Goal: Transaction & Acquisition: Purchase product/service

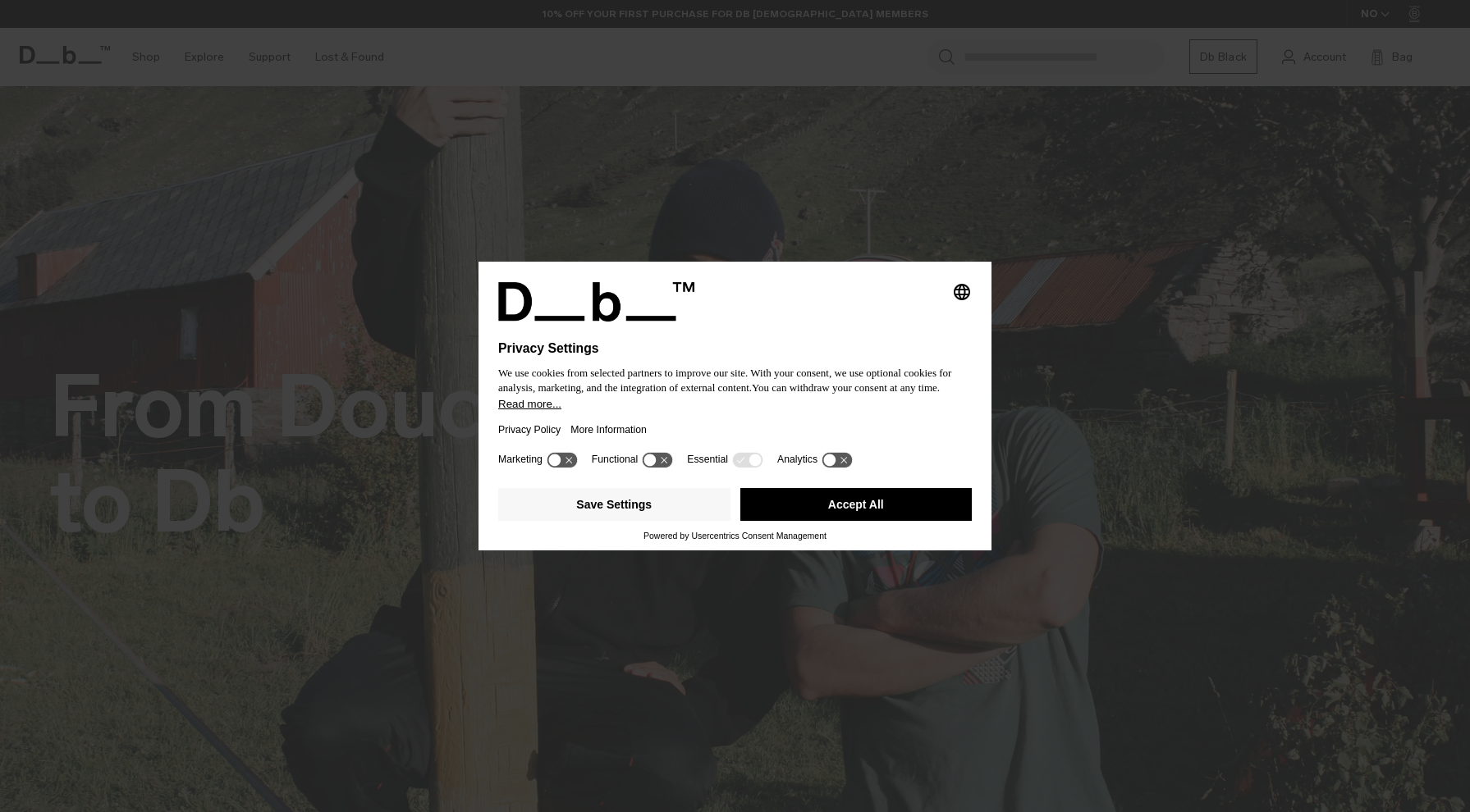
click at [820, 506] on button "Accept All" at bounding box center [856, 504] width 232 height 33
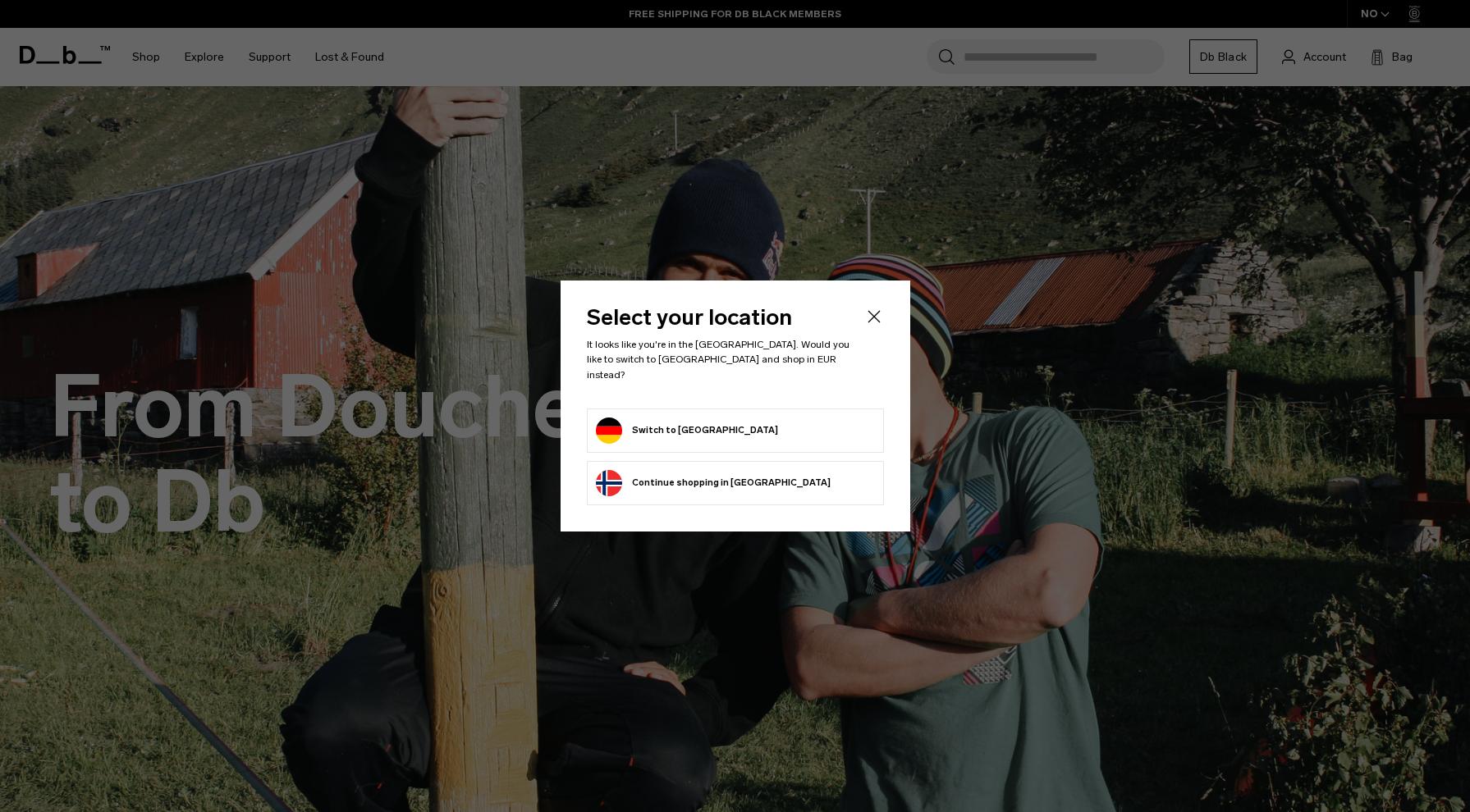
click at [748, 417] on form "Switch to Germany" at bounding box center [736, 430] width 280 height 26
click at [681, 424] on button "Switch to Germany" at bounding box center [687, 430] width 182 height 26
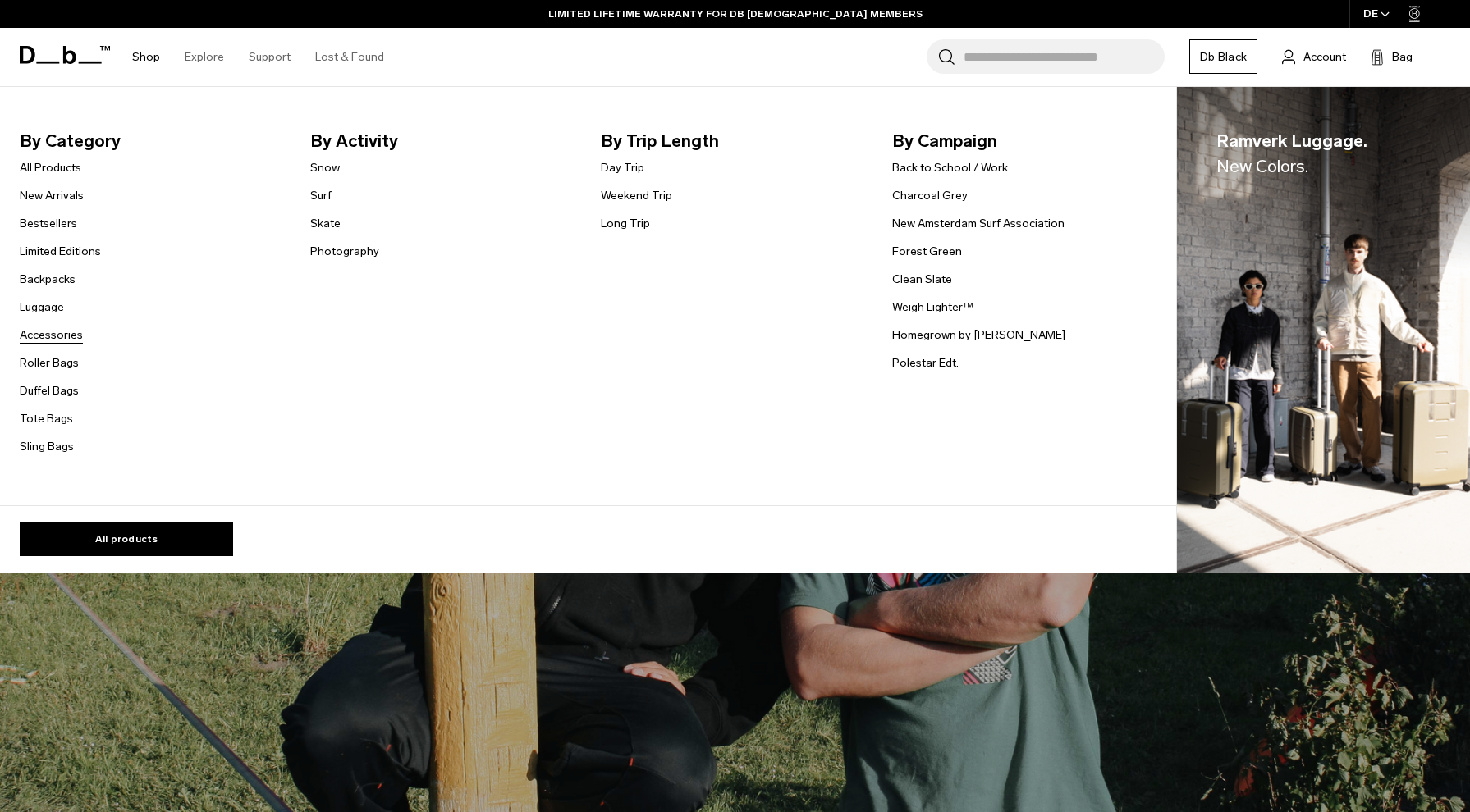
click at [54, 333] on link "Accessories" at bounding box center [51, 335] width 63 height 17
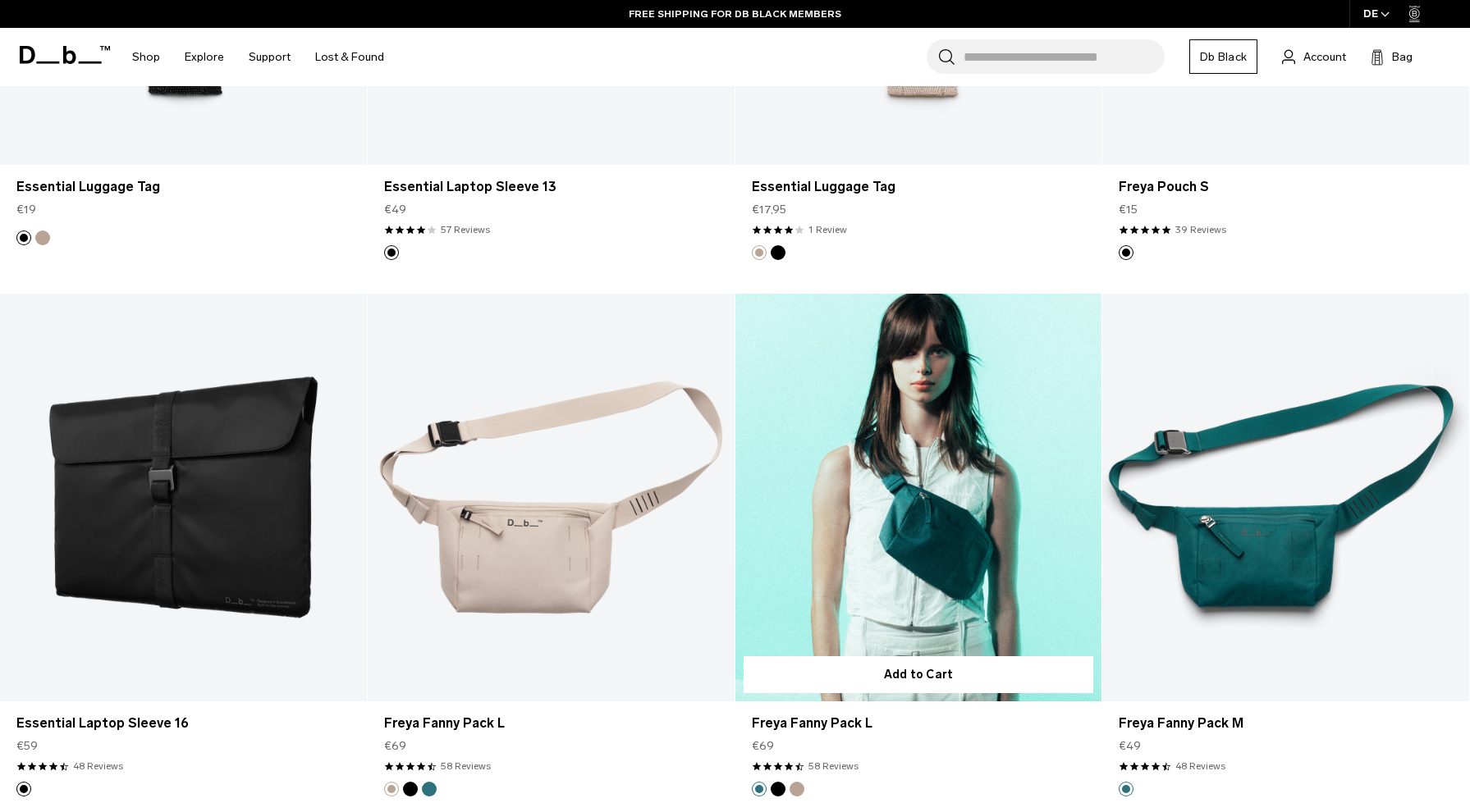
scroll to position [4869, 0]
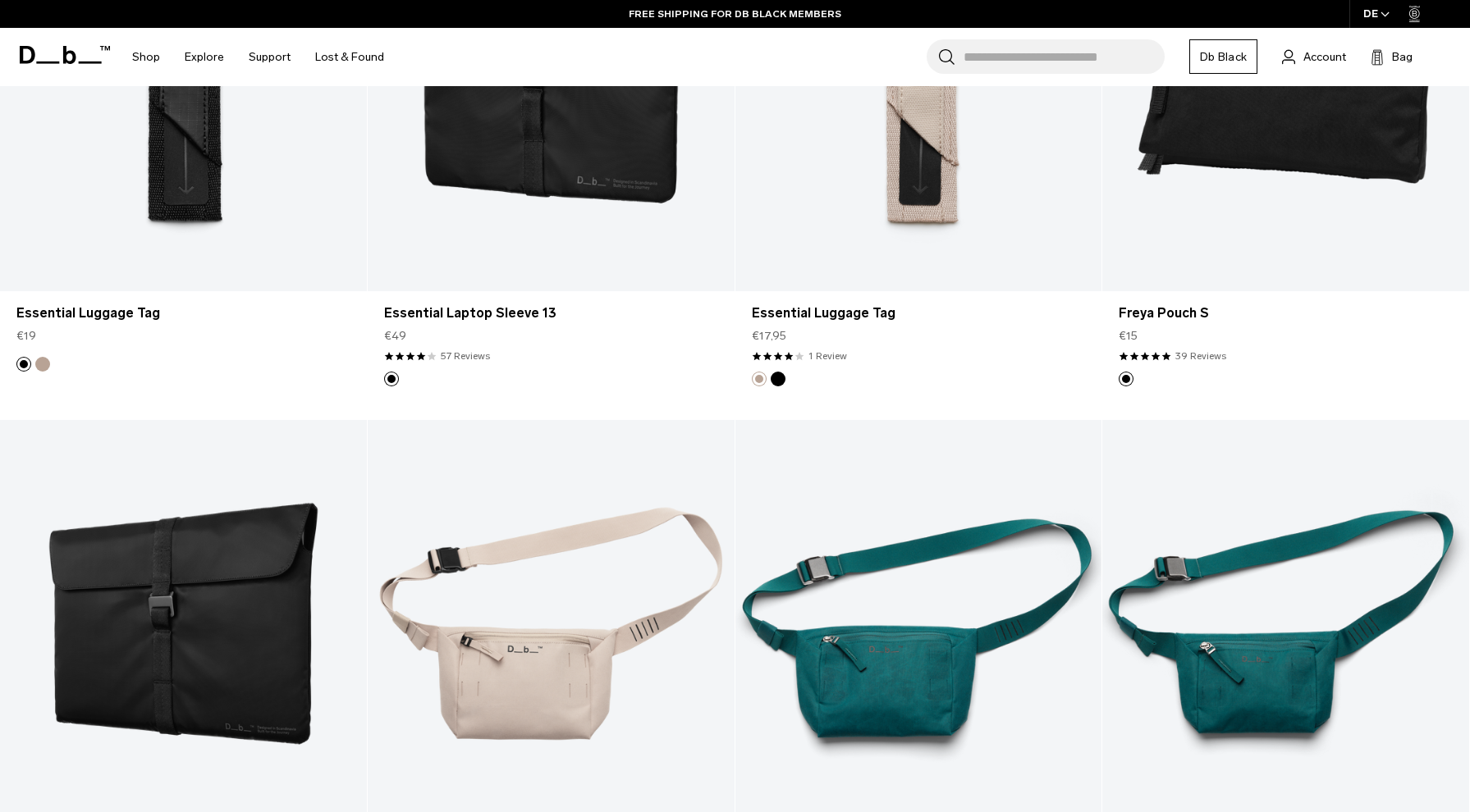
click at [998, 51] on input "Search for Bags, Luggage..." at bounding box center [1064, 56] width 201 height 34
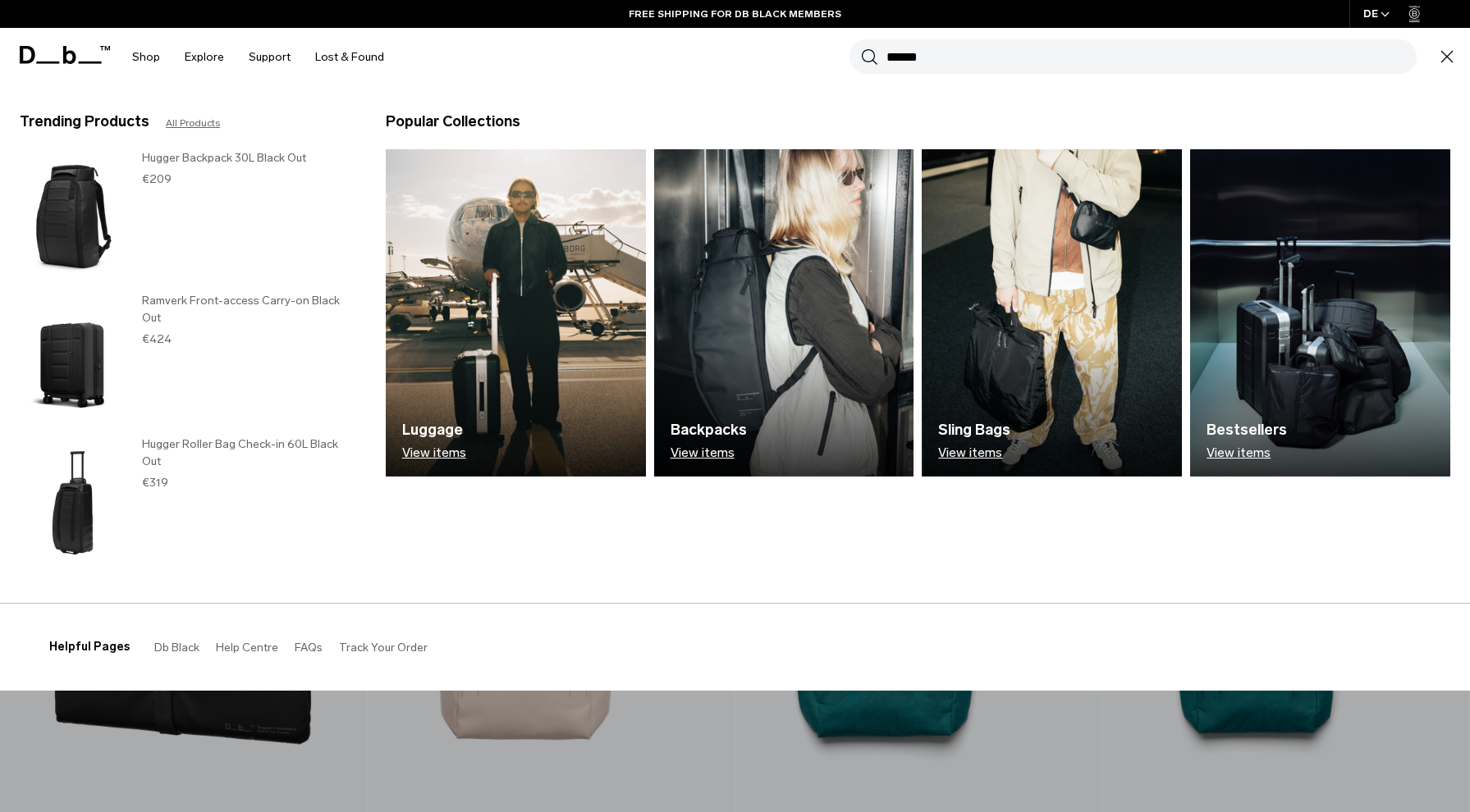
type input "******"
click at [870, 56] on button "Search" at bounding box center [870, 56] width 17 height 18
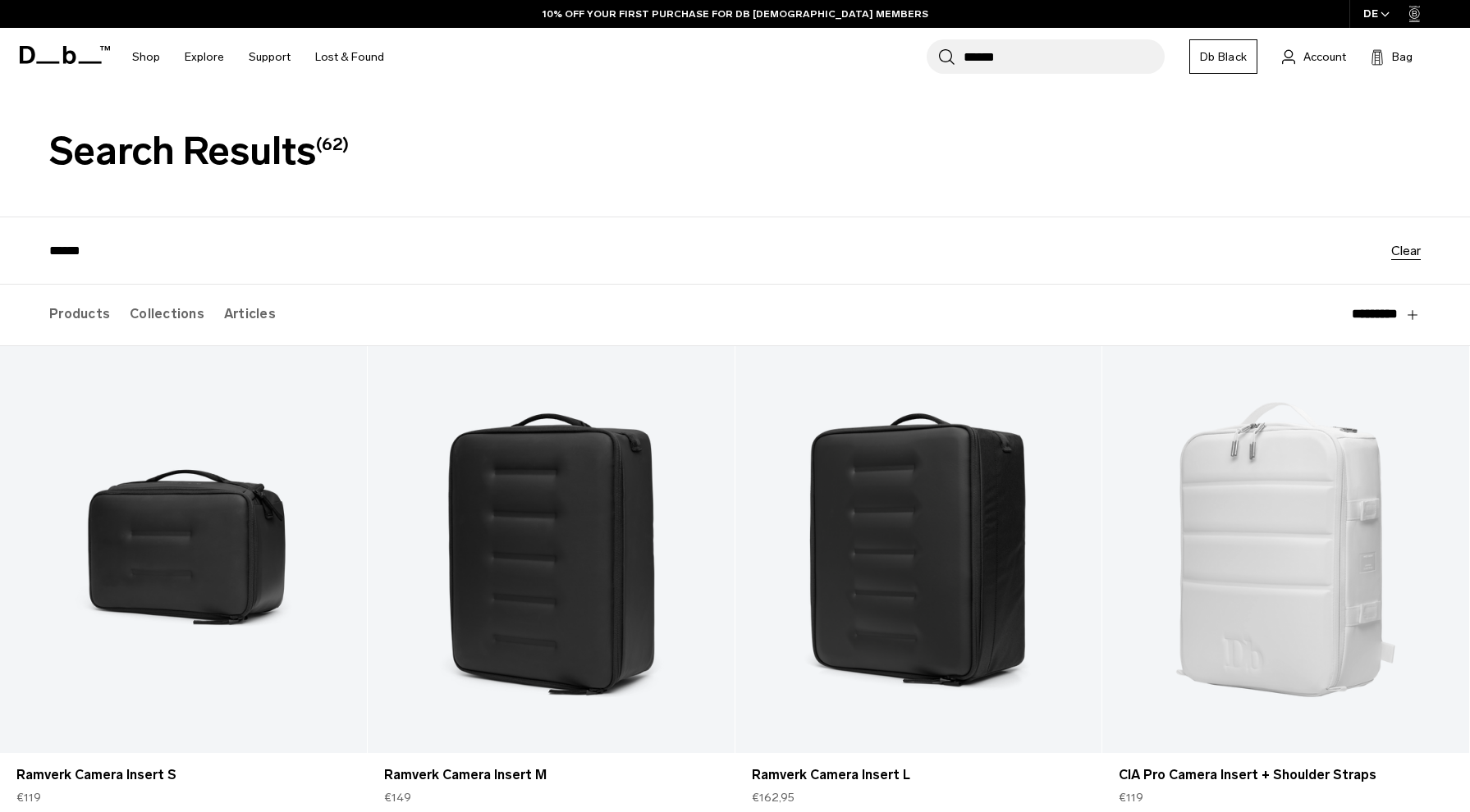
click at [1011, 65] on input "******" at bounding box center [1064, 56] width 201 height 34
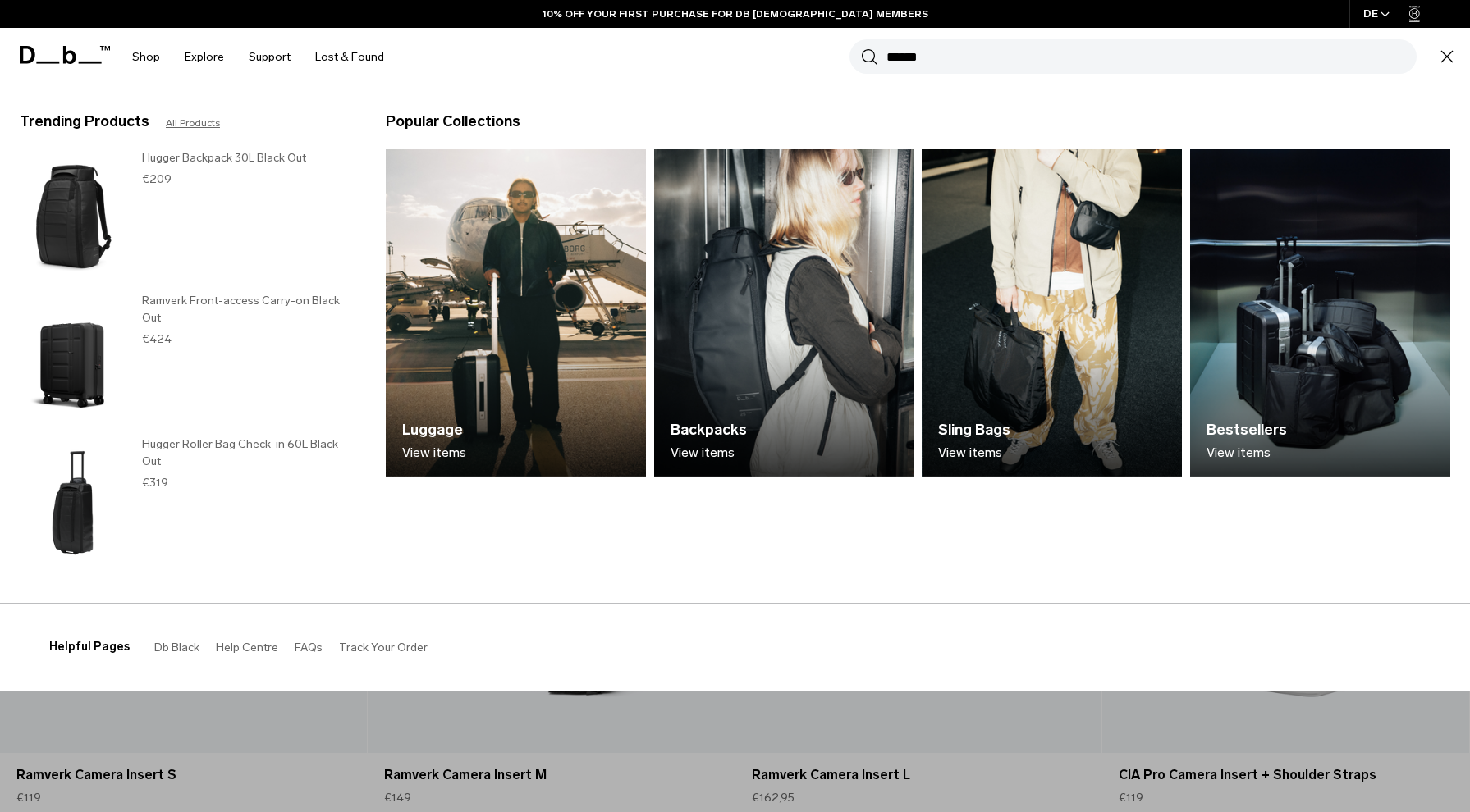
click at [944, 86] on section "BUY NOW, PAY LATER WITH KLARNA 10% OFF YOUR FIRST PURCHASE FOR DB BLACK MEMBERS…" at bounding box center [735, 43] width 1470 height 86
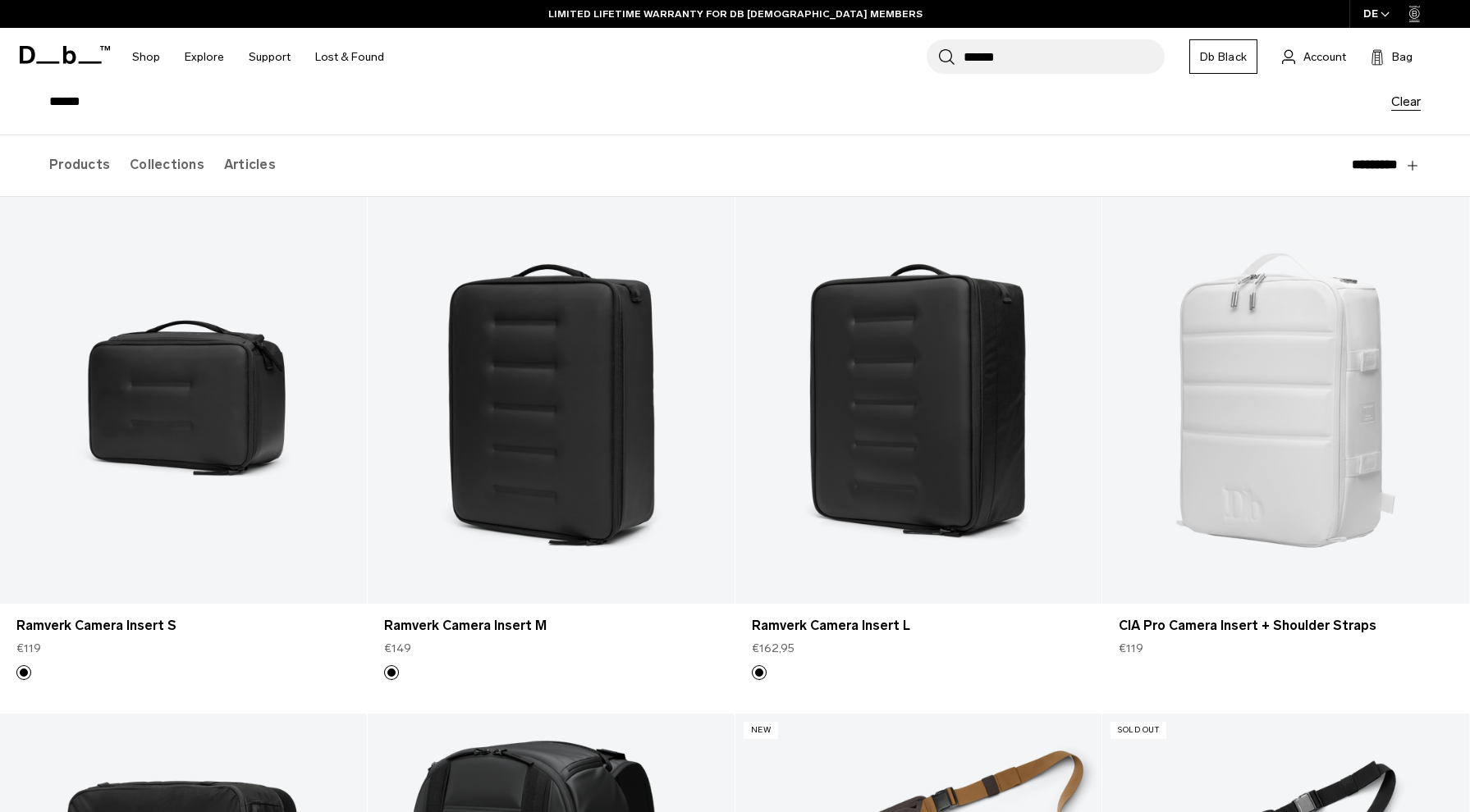
scroll to position [159, 0]
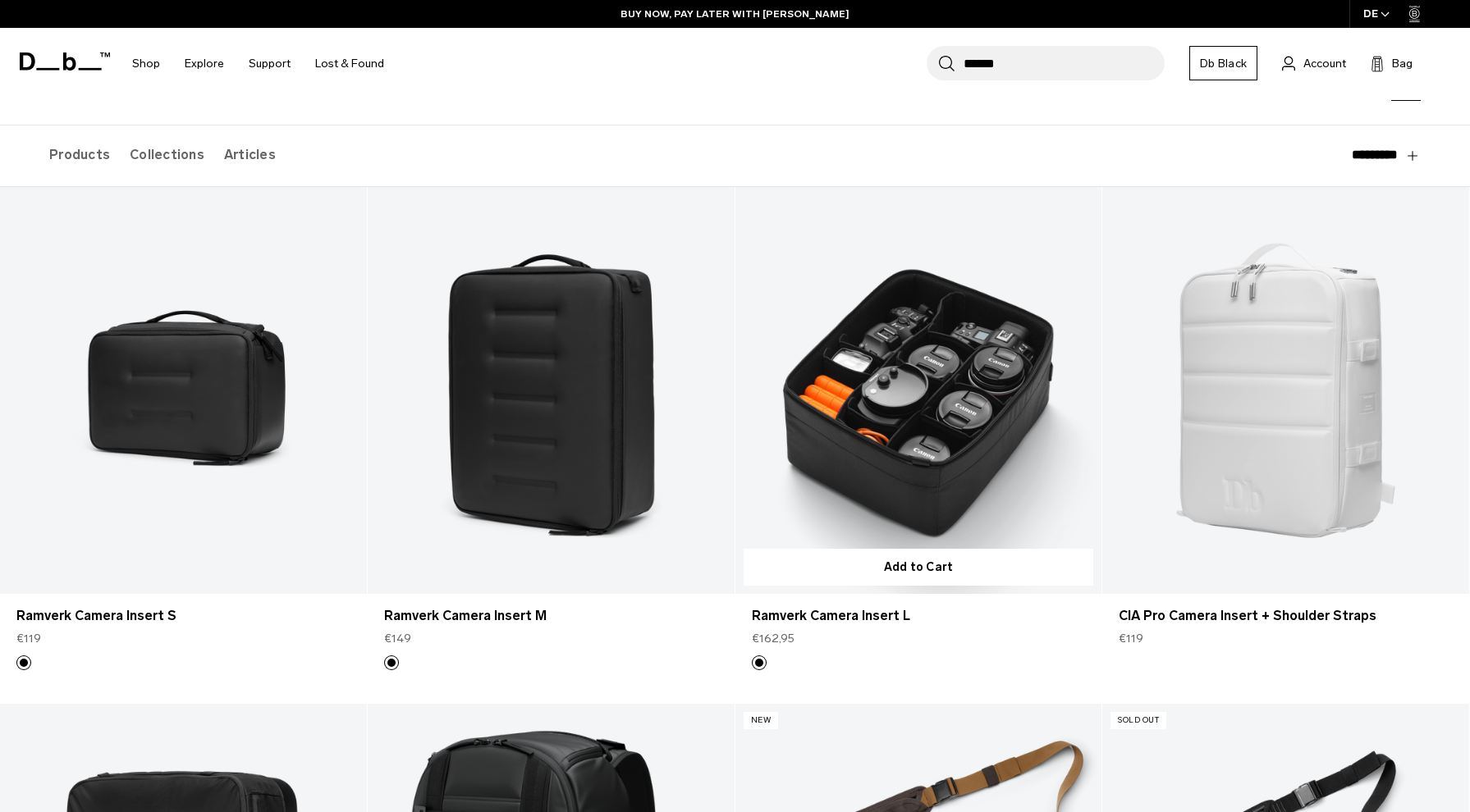
click at [952, 457] on link "Ramverk Camera Insert L" at bounding box center [919, 390] width 367 height 407
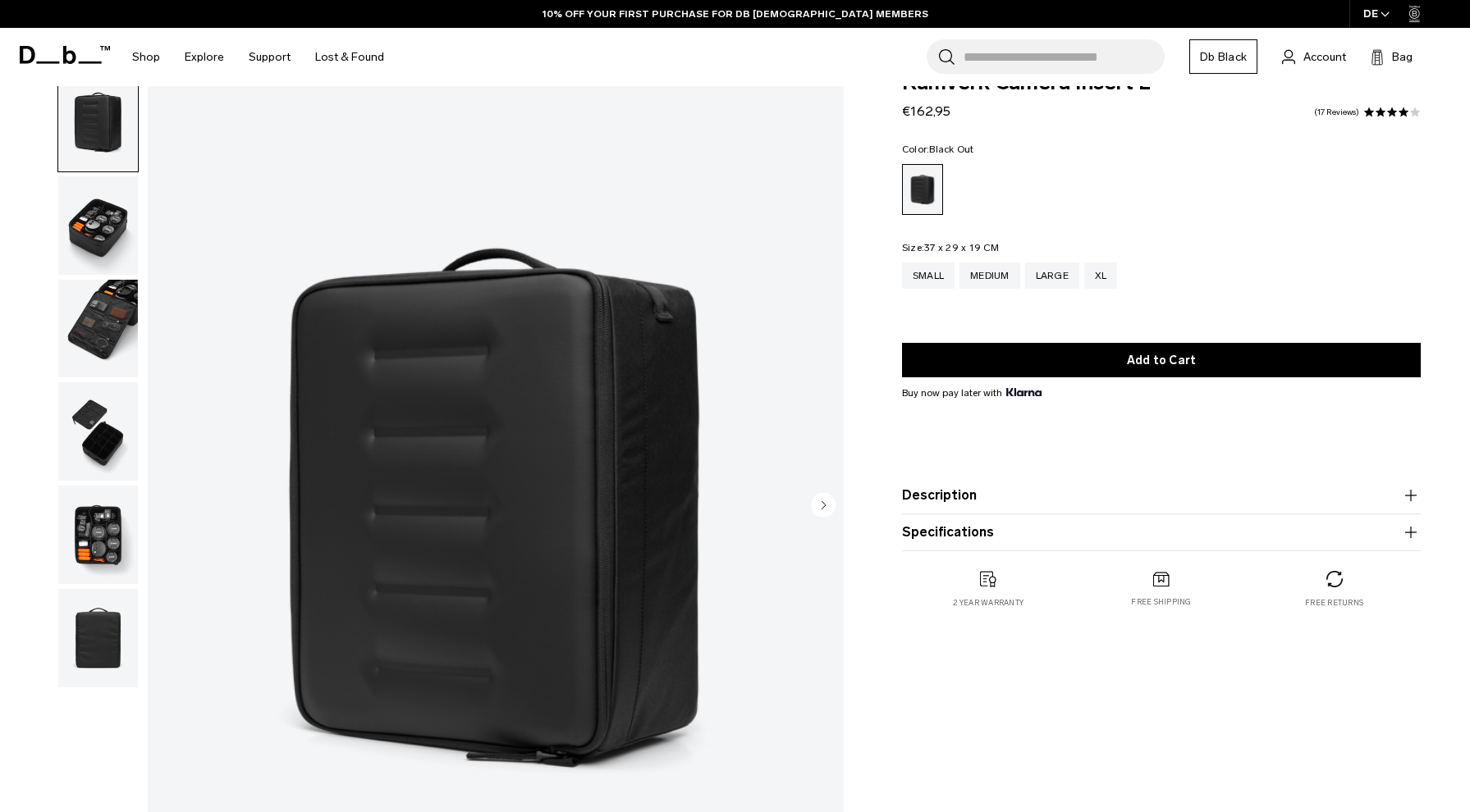
click at [111, 257] on img "button" at bounding box center [98, 226] width 80 height 98
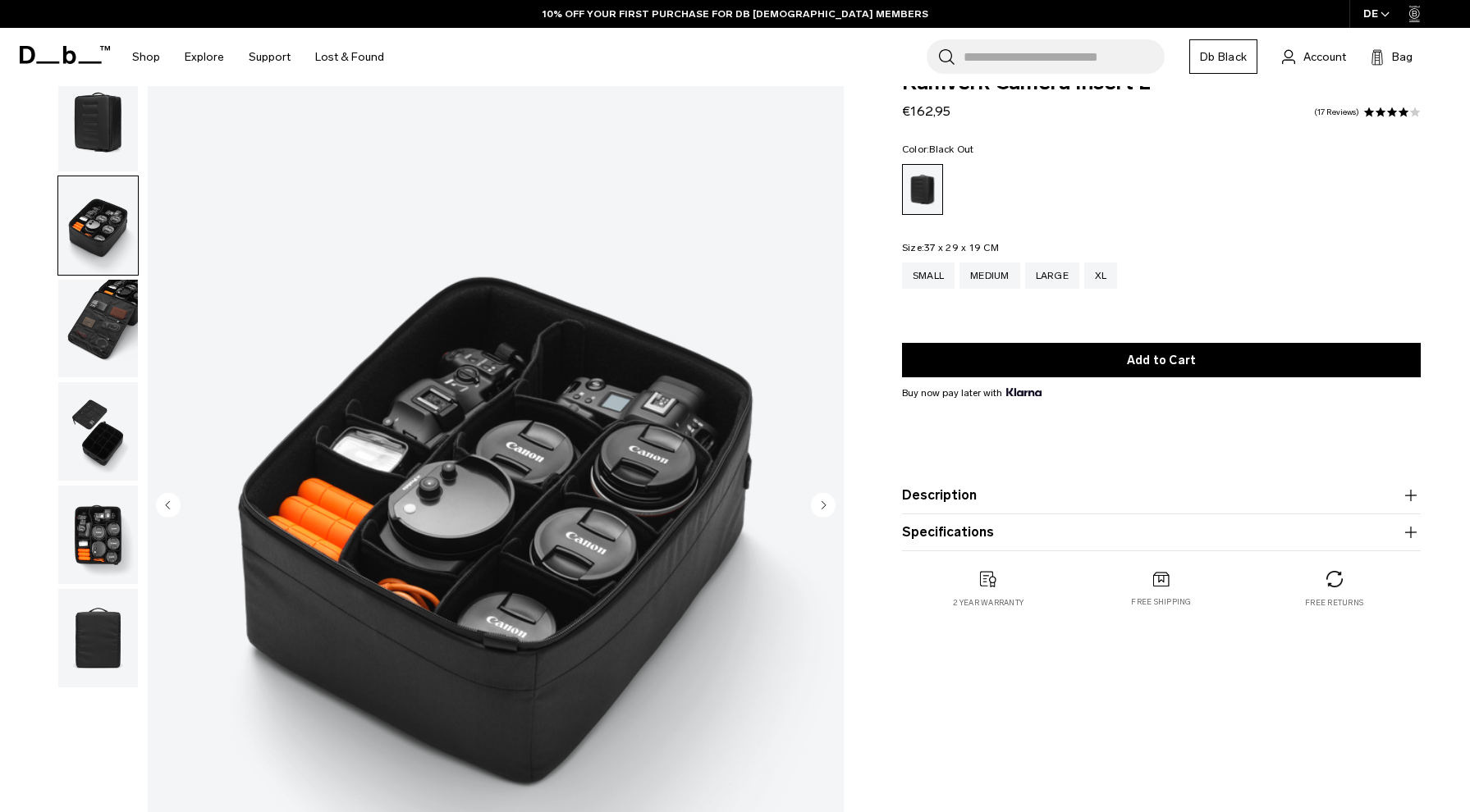
click at [99, 339] on img "button" at bounding box center [98, 328] width 80 height 98
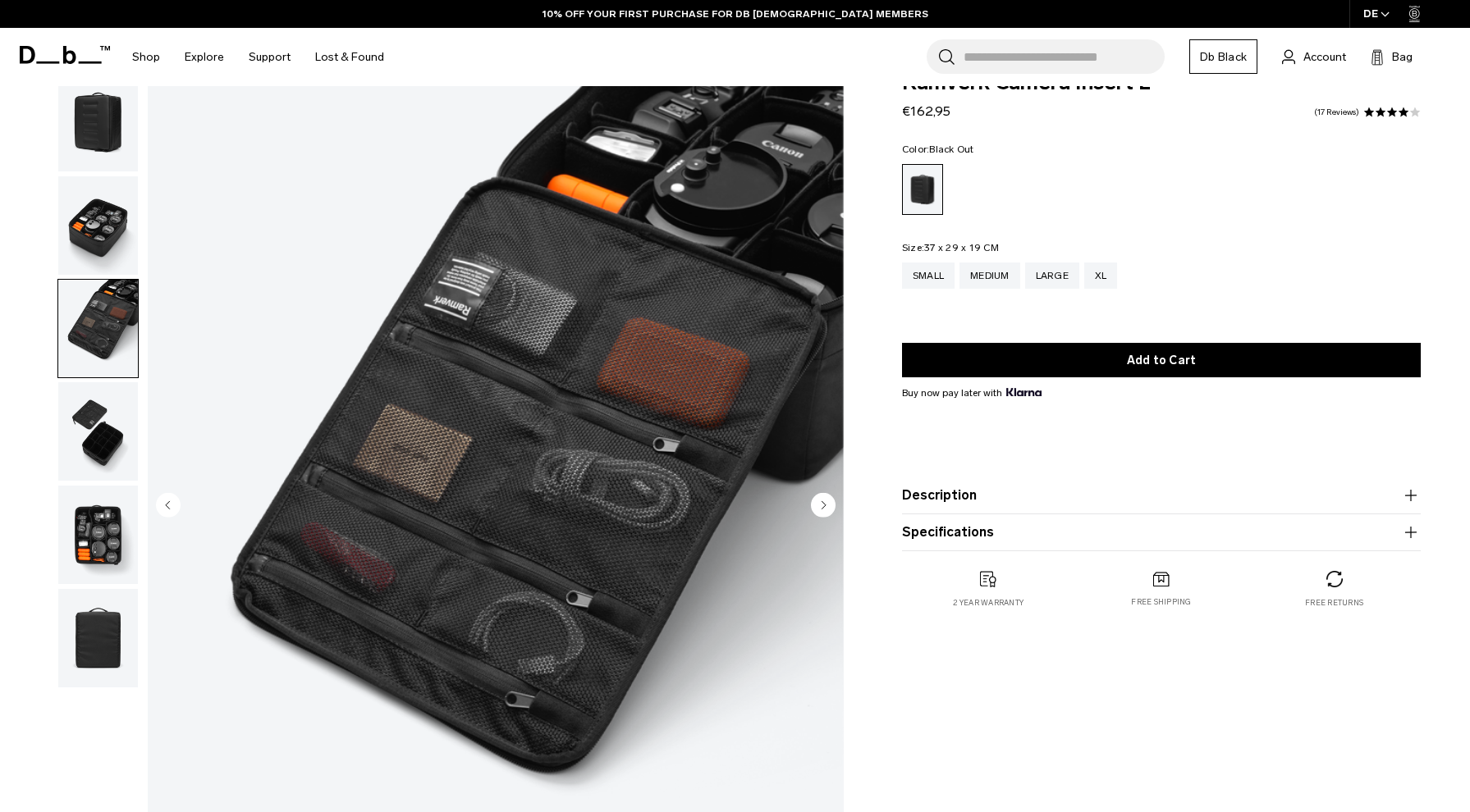
click at [94, 233] on img "button" at bounding box center [98, 226] width 80 height 98
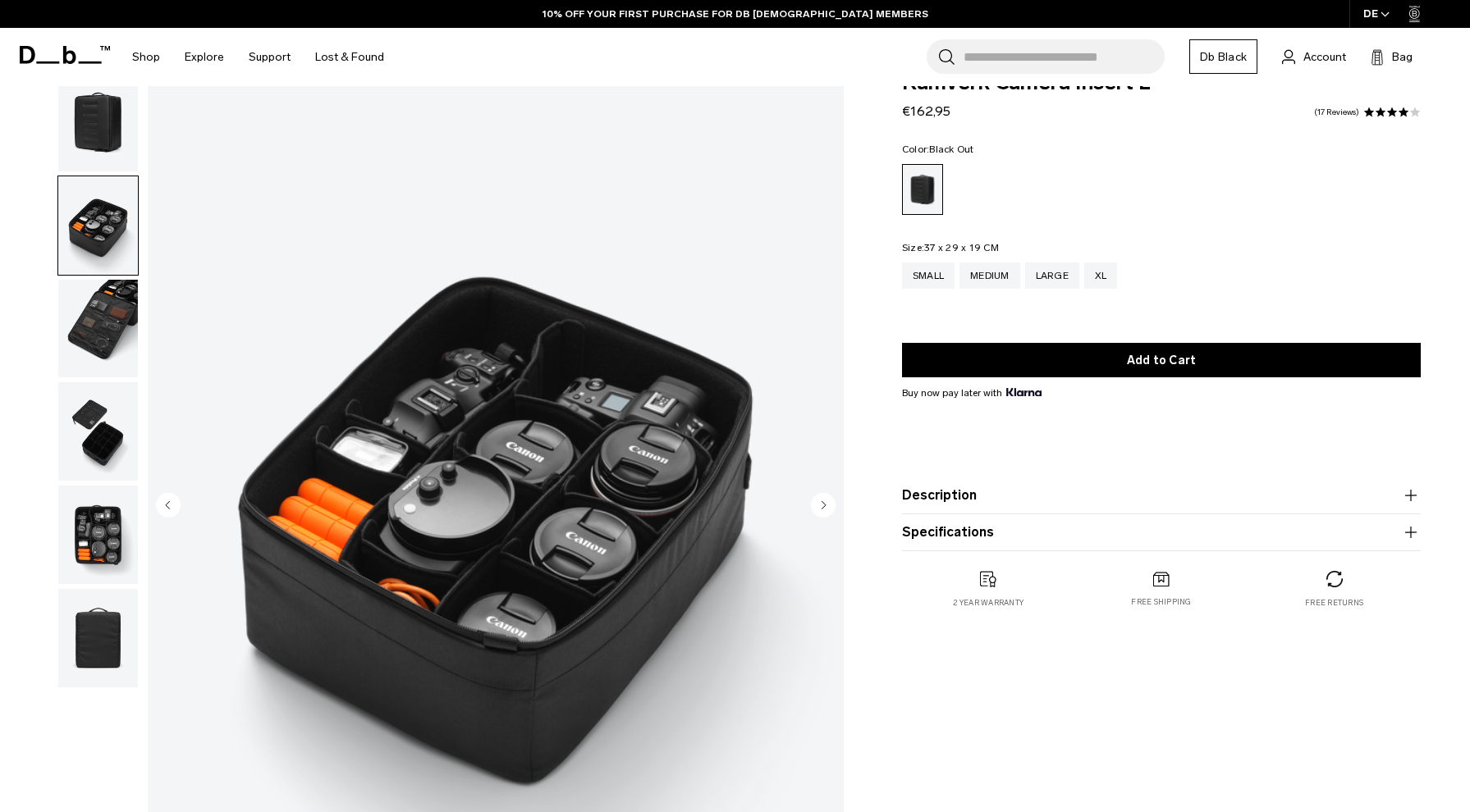
click at [91, 344] on img "button" at bounding box center [98, 328] width 80 height 98
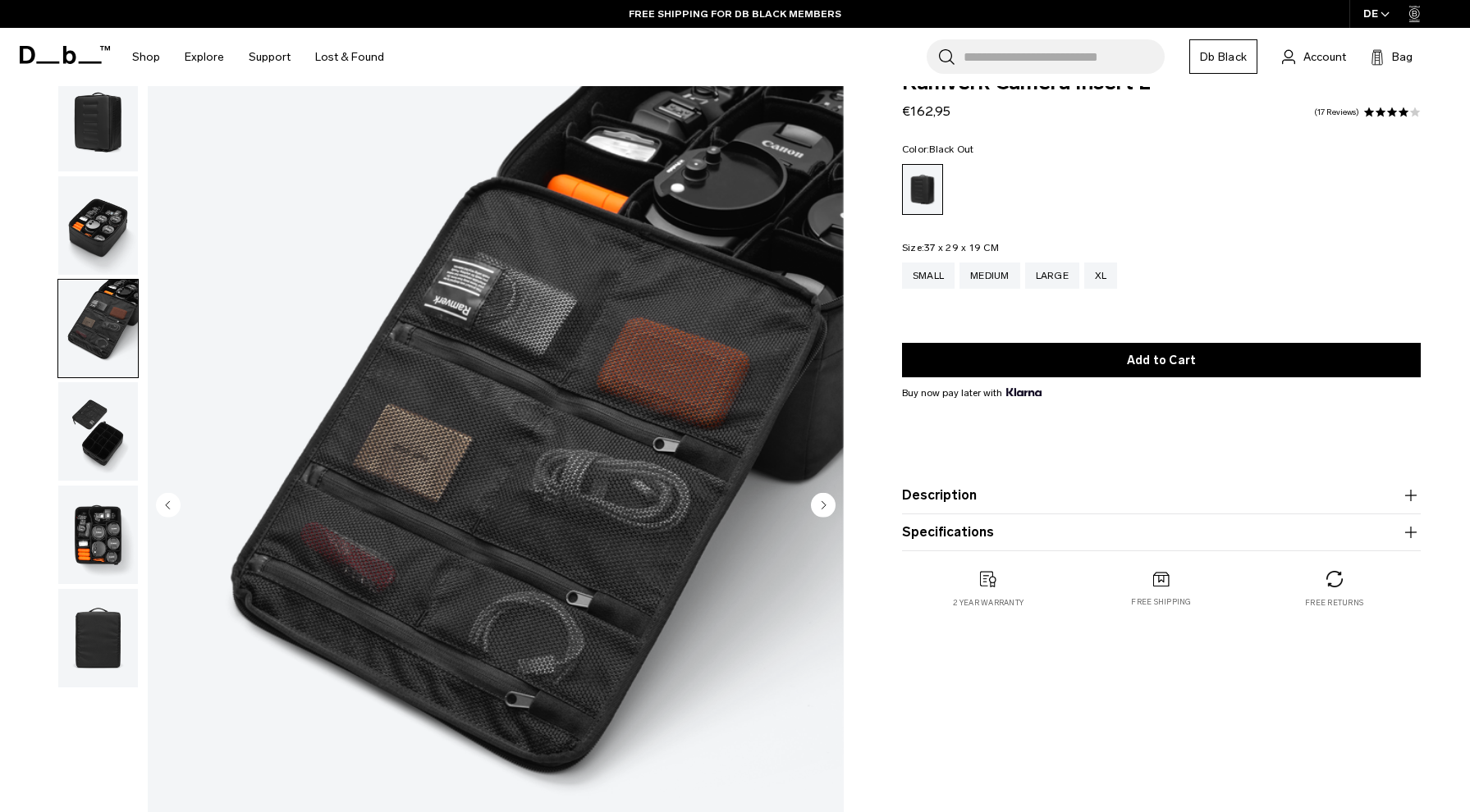
click at [85, 435] on img "button" at bounding box center [98, 431] width 80 height 98
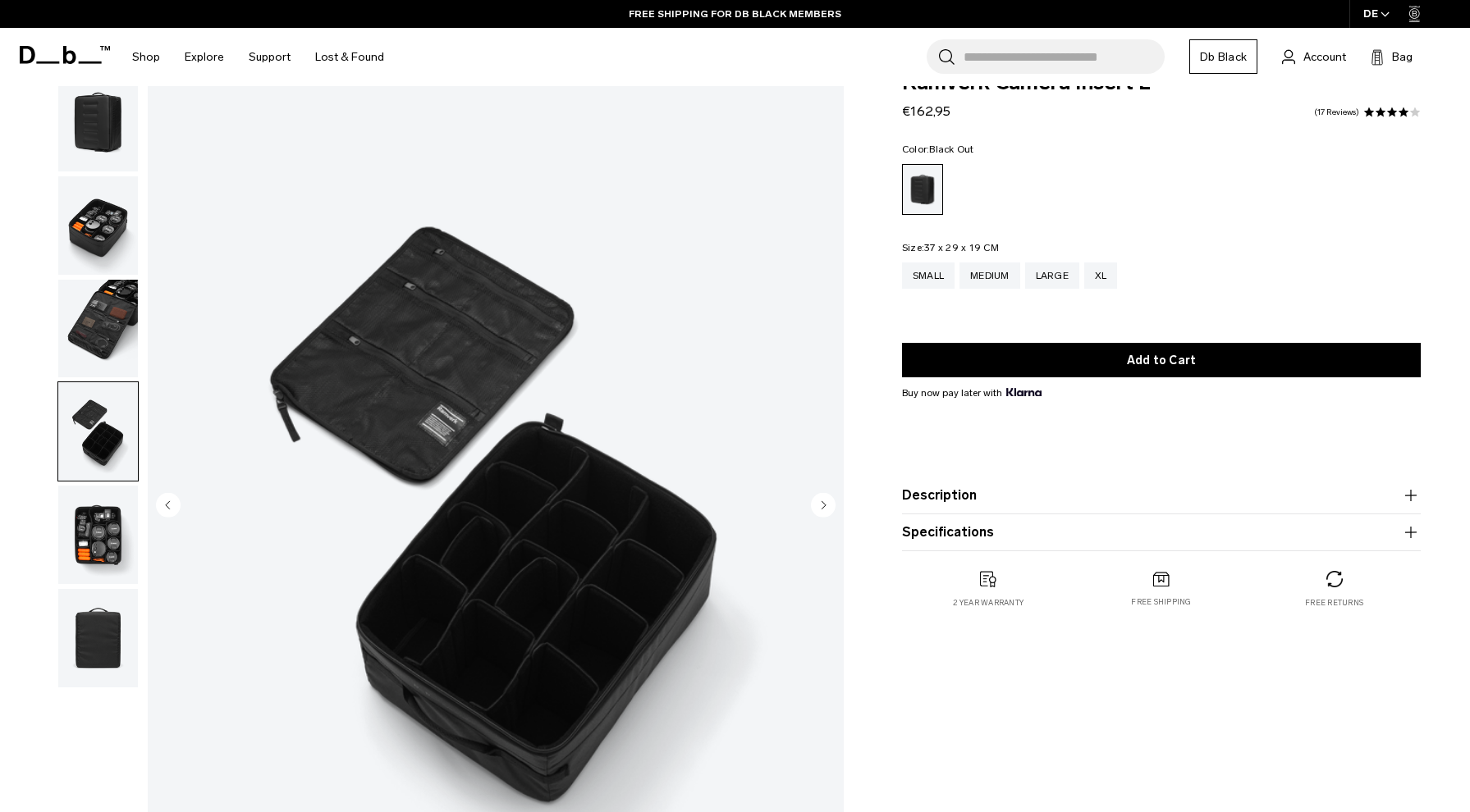
click at [82, 551] on img "button" at bounding box center [98, 534] width 80 height 98
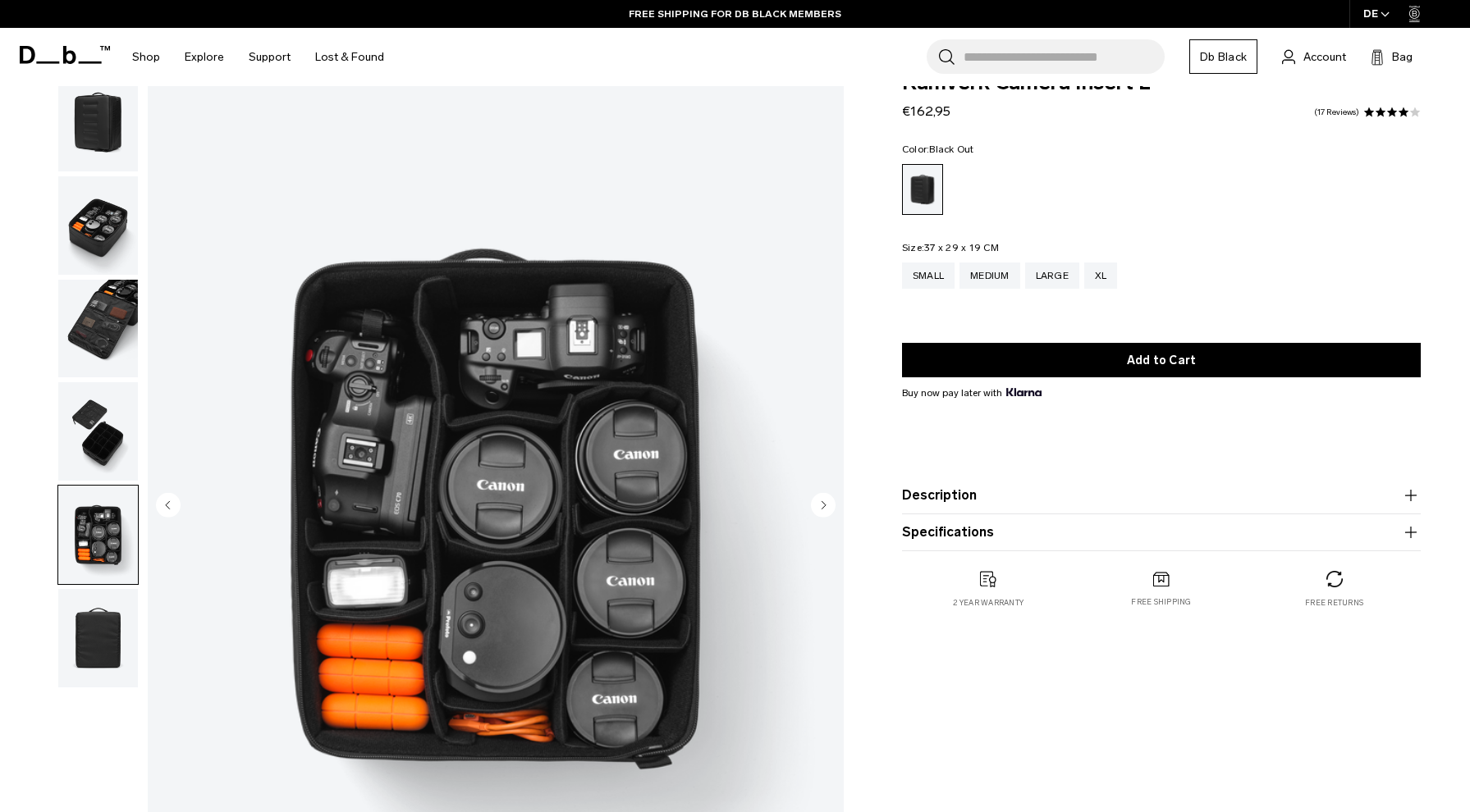
click at [94, 649] on img "button" at bounding box center [98, 638] width 80 height 98
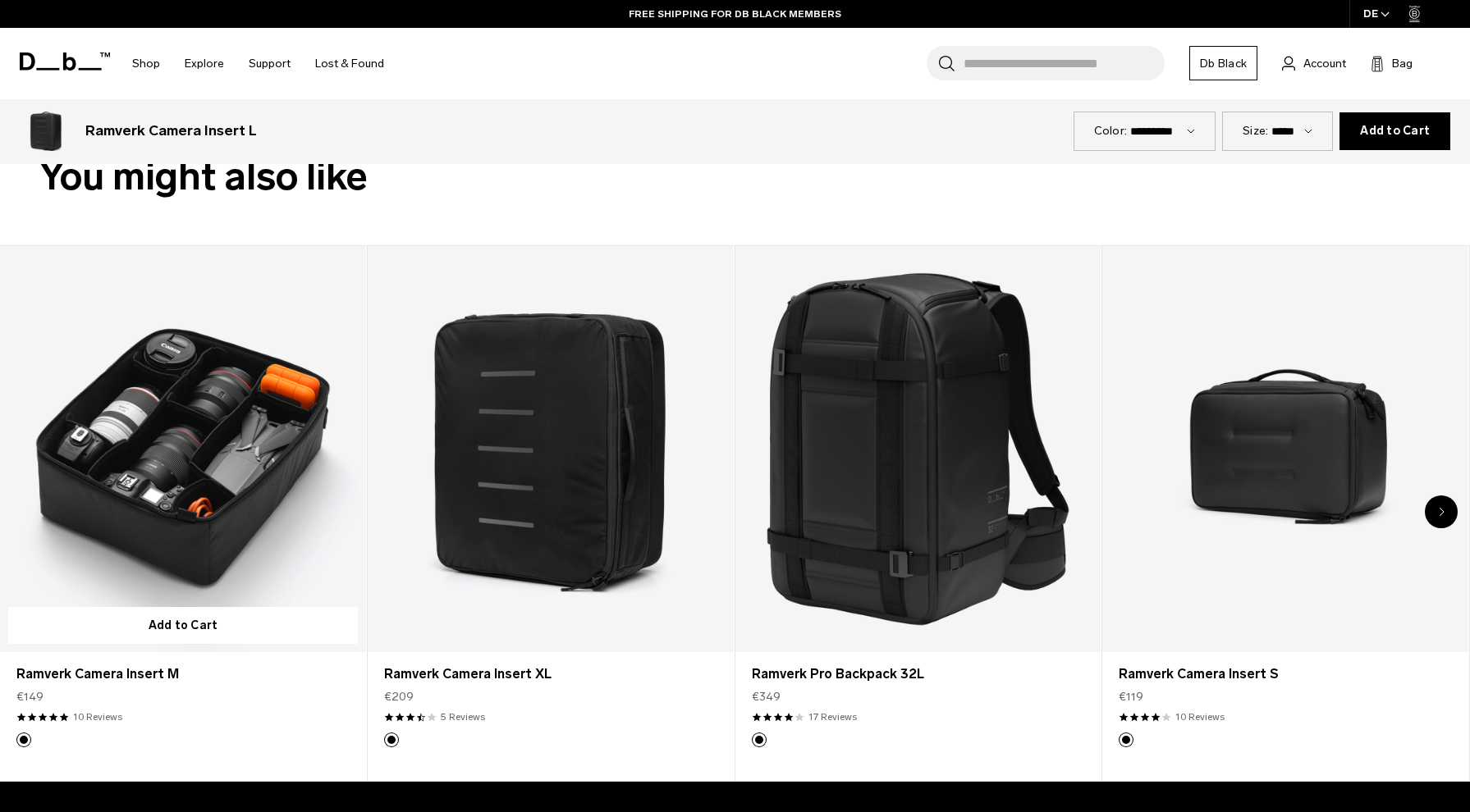
scroll to position [894, 0]
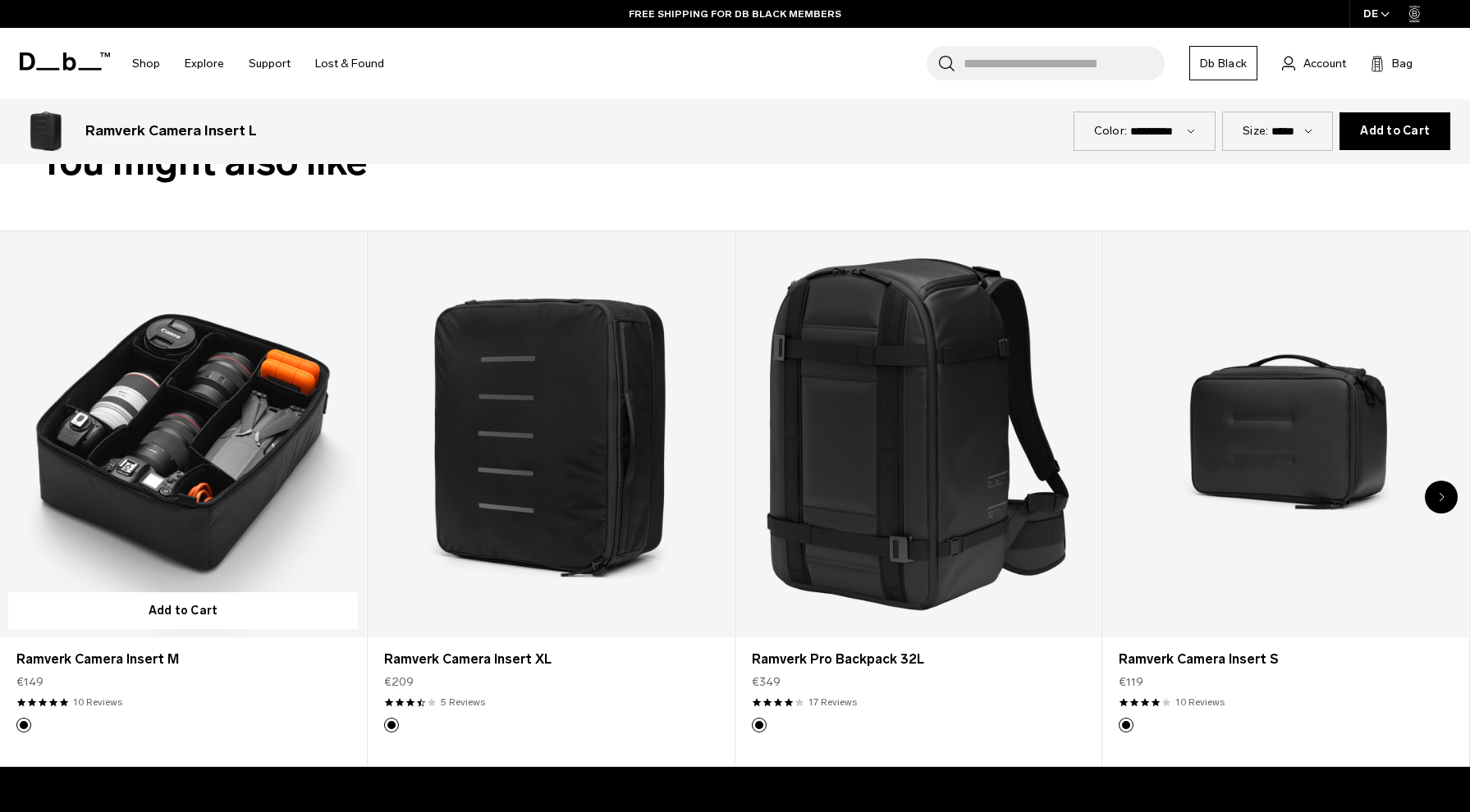
click at [146, 525] on link "Ramverk Camera Insert M" at bounding box center [183, 434] width 366 height 406
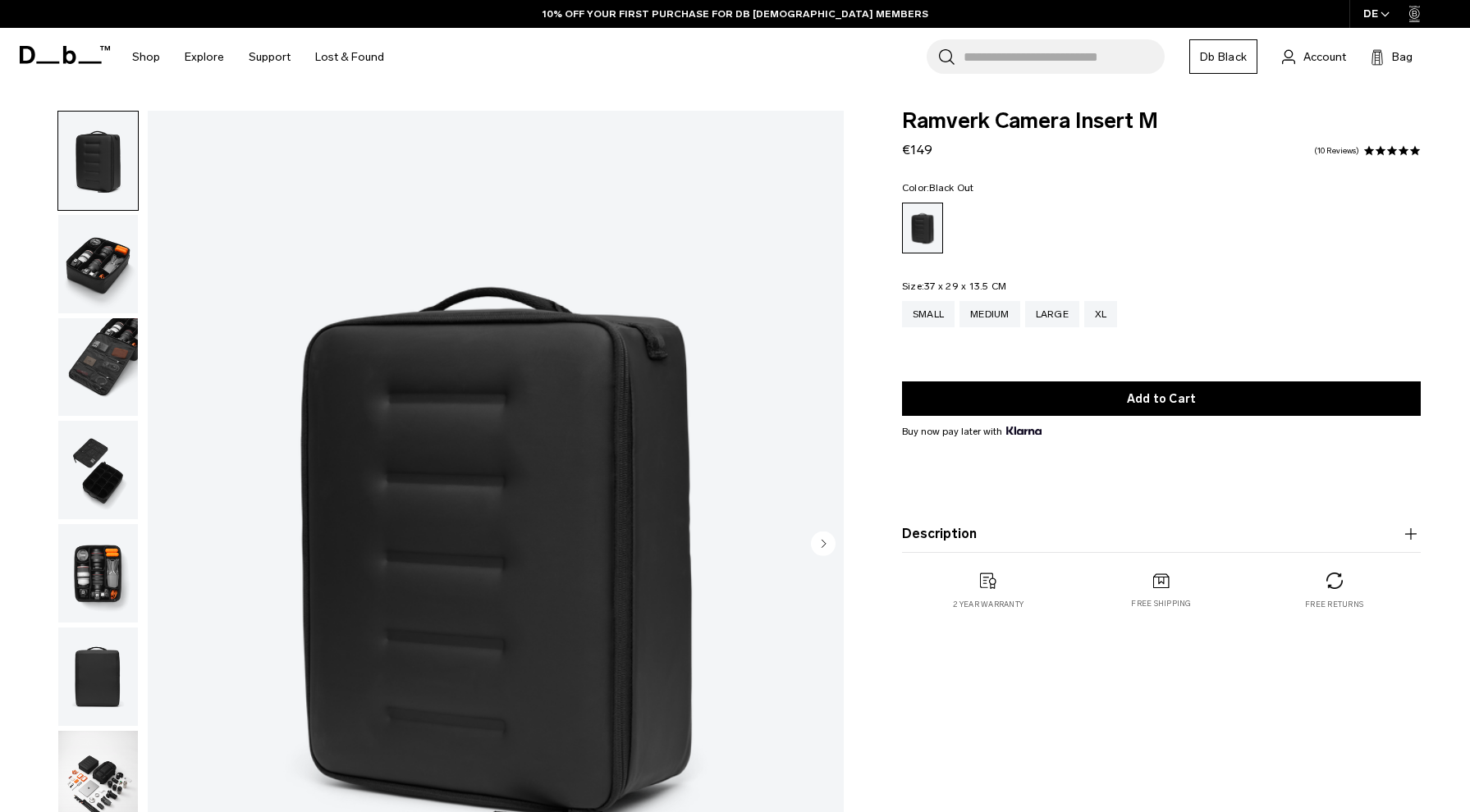
scroll to position [11, 0]
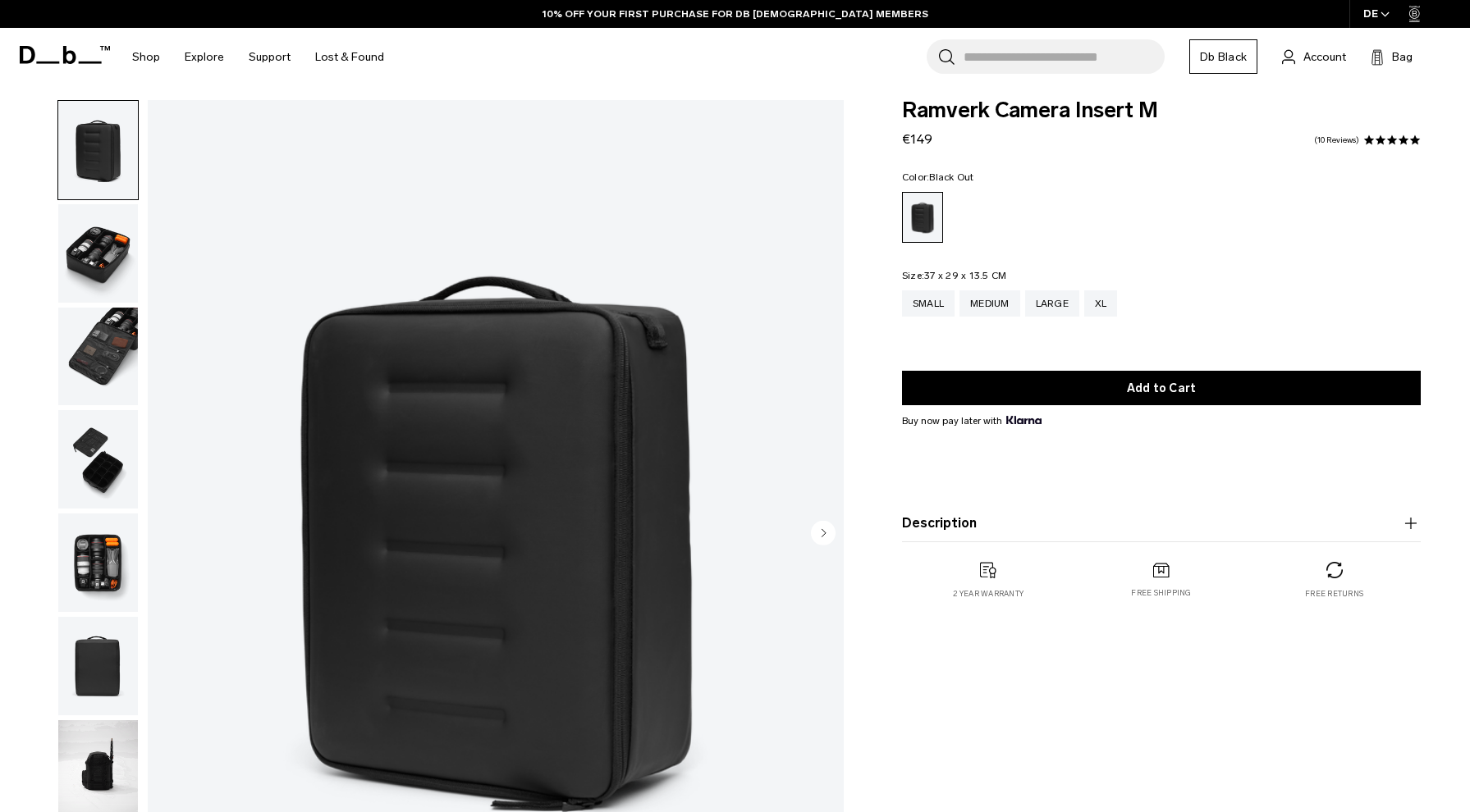
click at [67, 548] on img "button" at bounding box center [98, 562] width 80 height 98
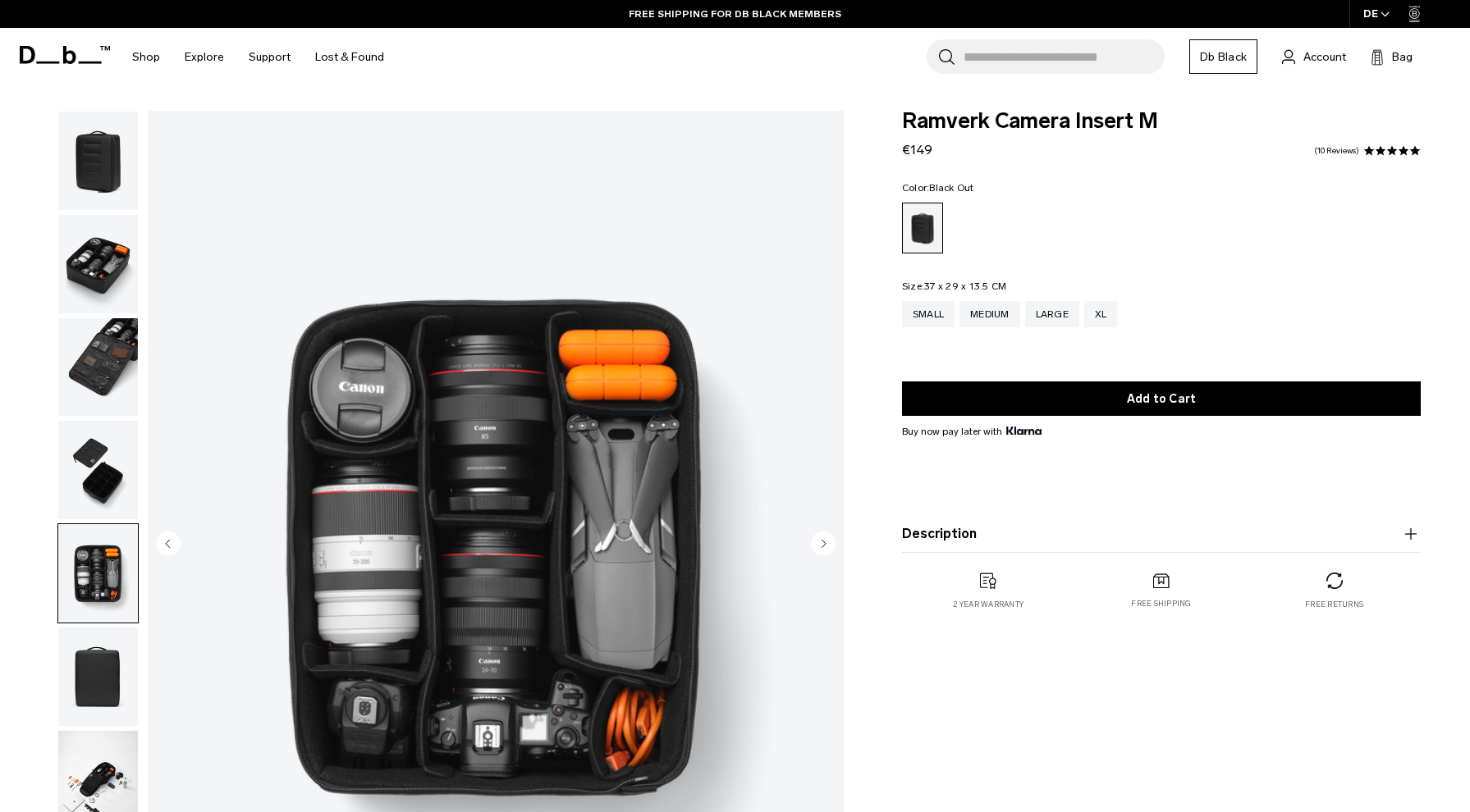
scroll to position [0, 0]
click at [58, 56] on icon at bounding box center [64, 55] width 90 height 18
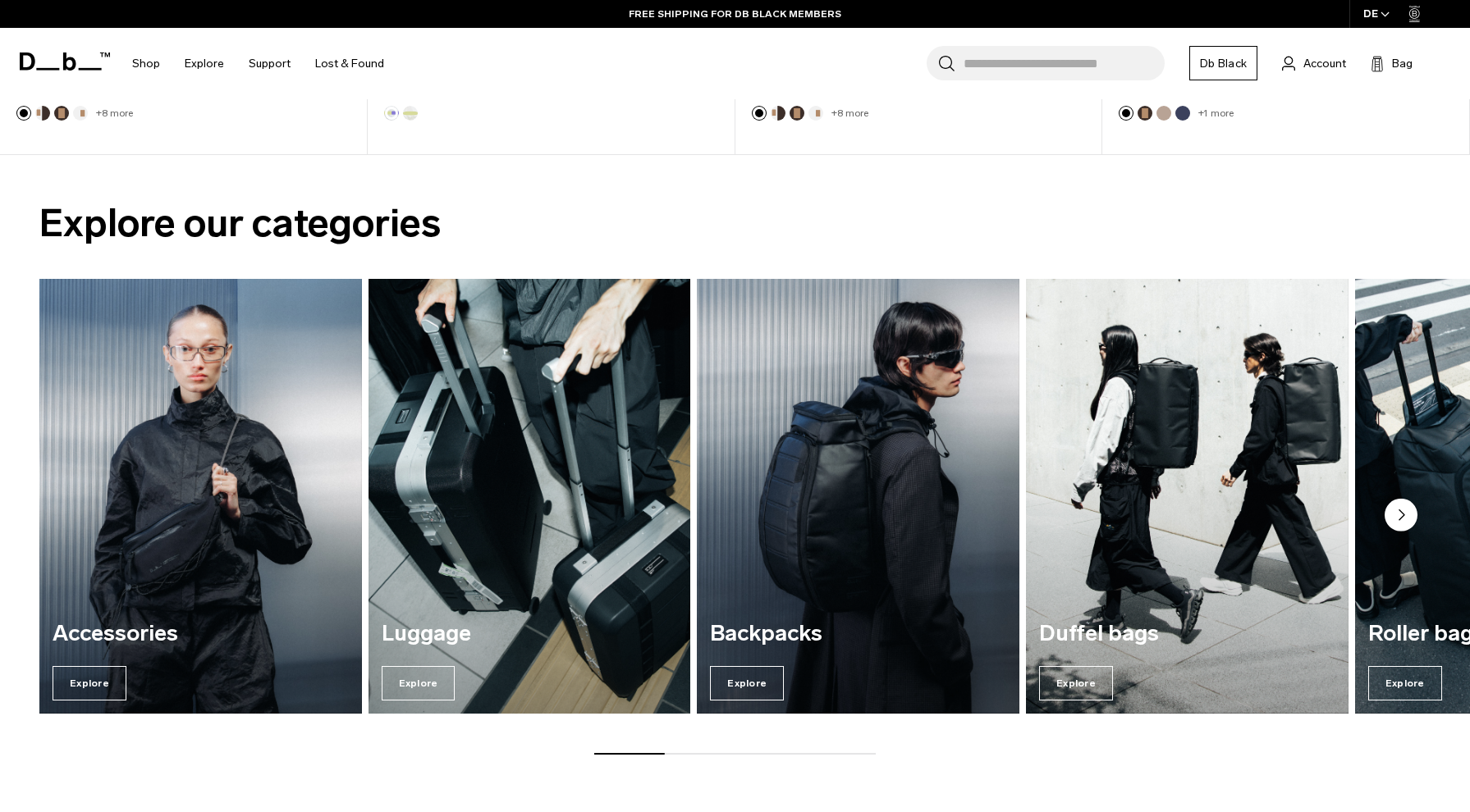
scroll to position [1292, 0]
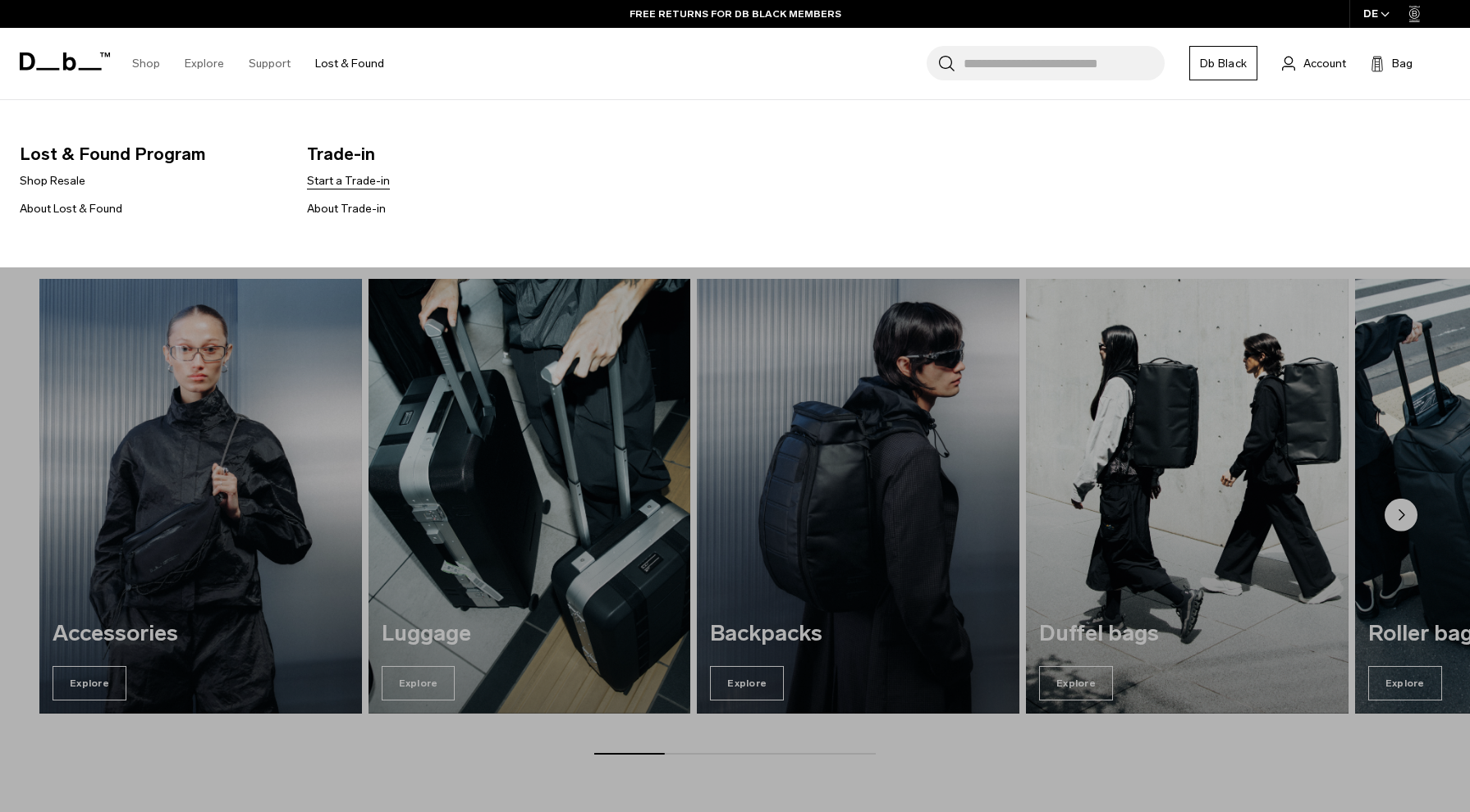
click at [344, 174] on link "Start a Trade-in" at bounding box center [349, 181] width 83 height 17
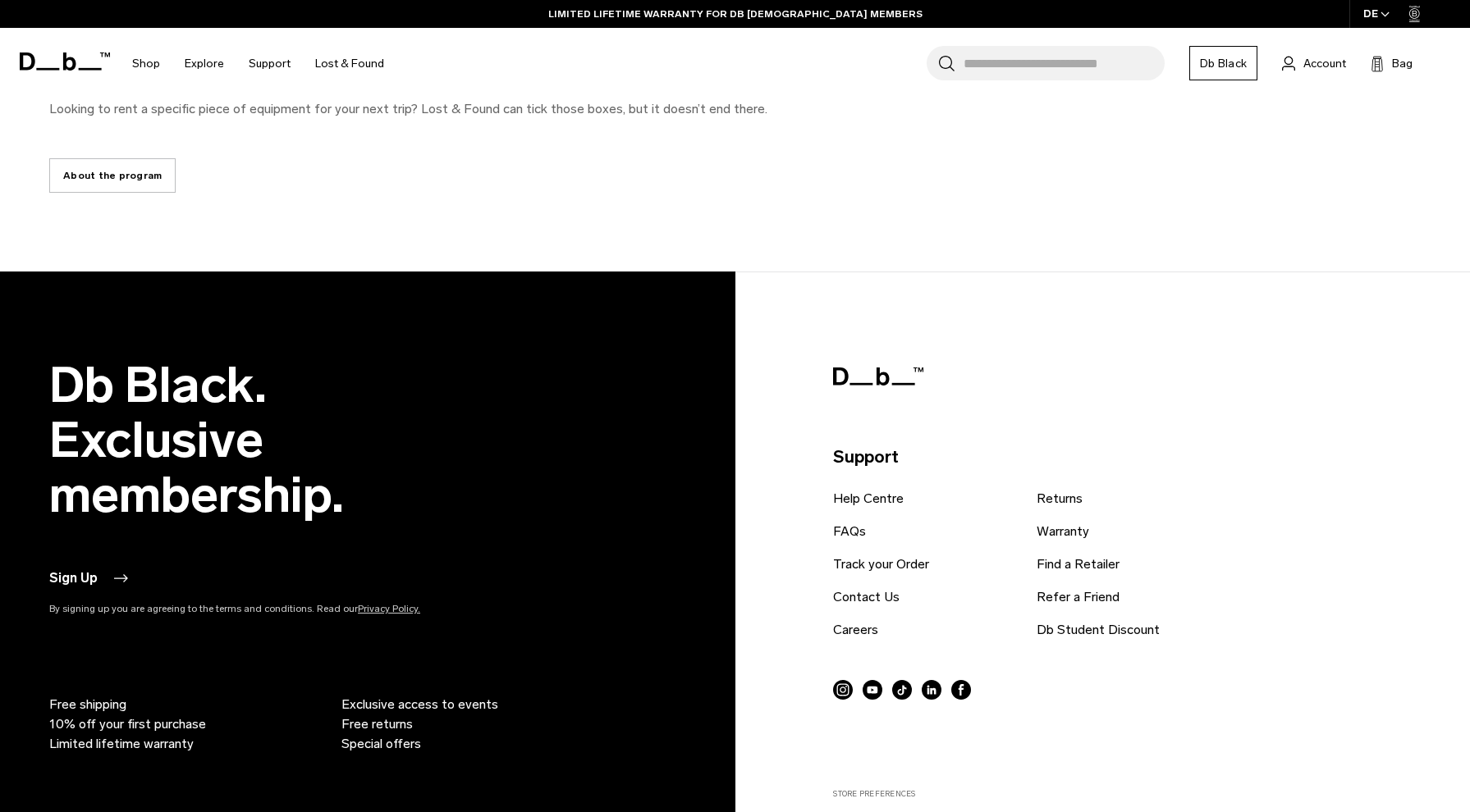
scroll to position [3384, 0]
